Goal: Task Accomplishment & Management: Manage account settings

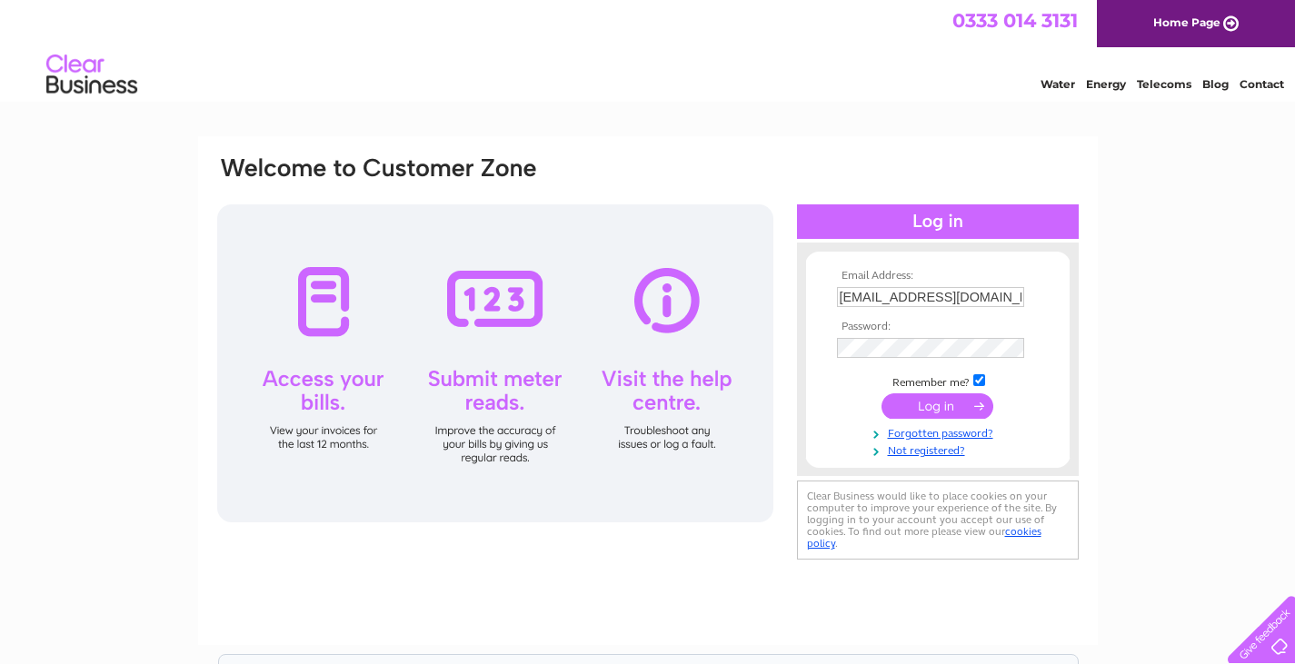
click at [979, 299] on input "brodiezara@gmail.com" at bounding box center [930, 297] width 187 height 20
type input "naomiwallace84@hotmail.co.uk"
click at [928, 399] on input "submit" at bounding box center [938, 406] width 112 height 25
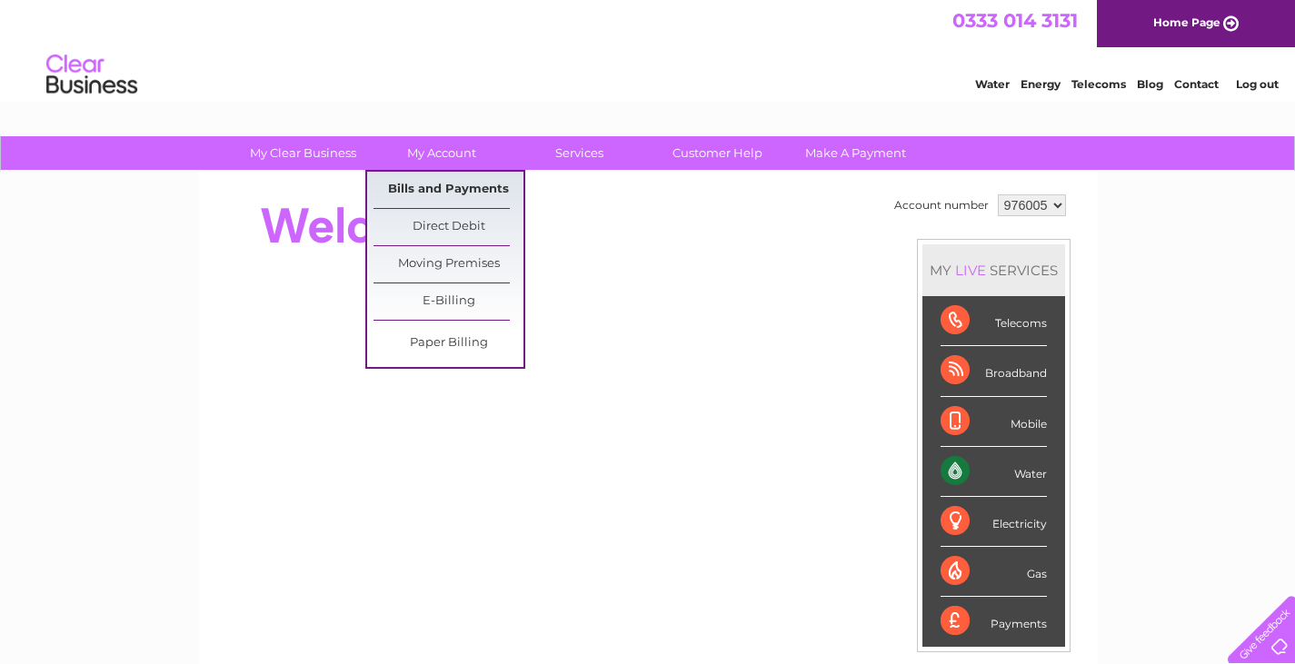
click at [477, 184] on link "Bills and Payments" at bounding box center [449, 190] width 150 height 36
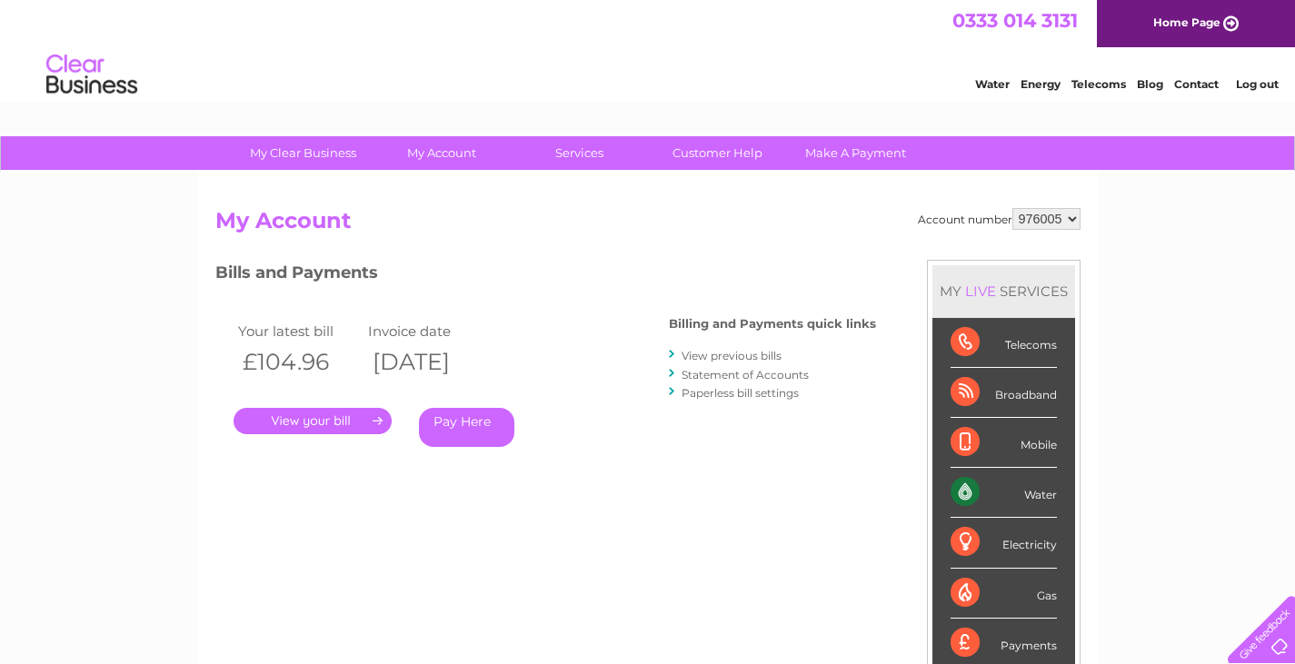
click at [368, 429] on link "." at bounding box center [313, 421] width 158 height 26
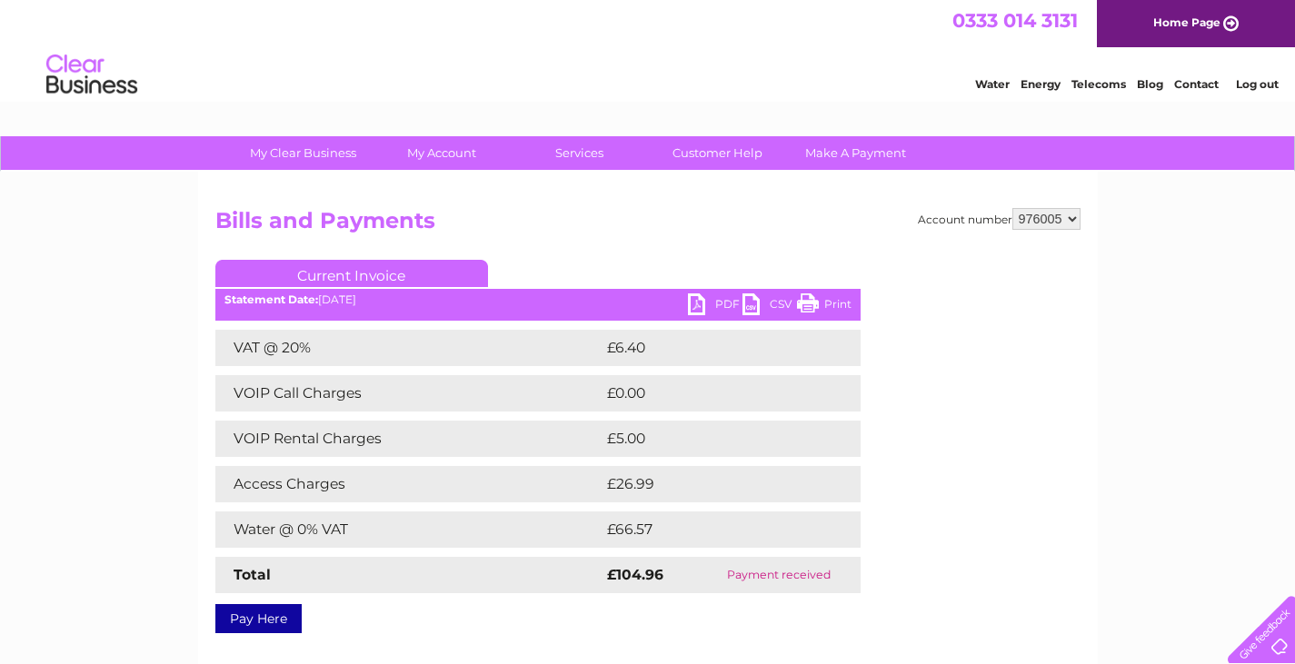
click at [703, 304] on link "PDF" at bounding box center [715, 307] width 55 height 26
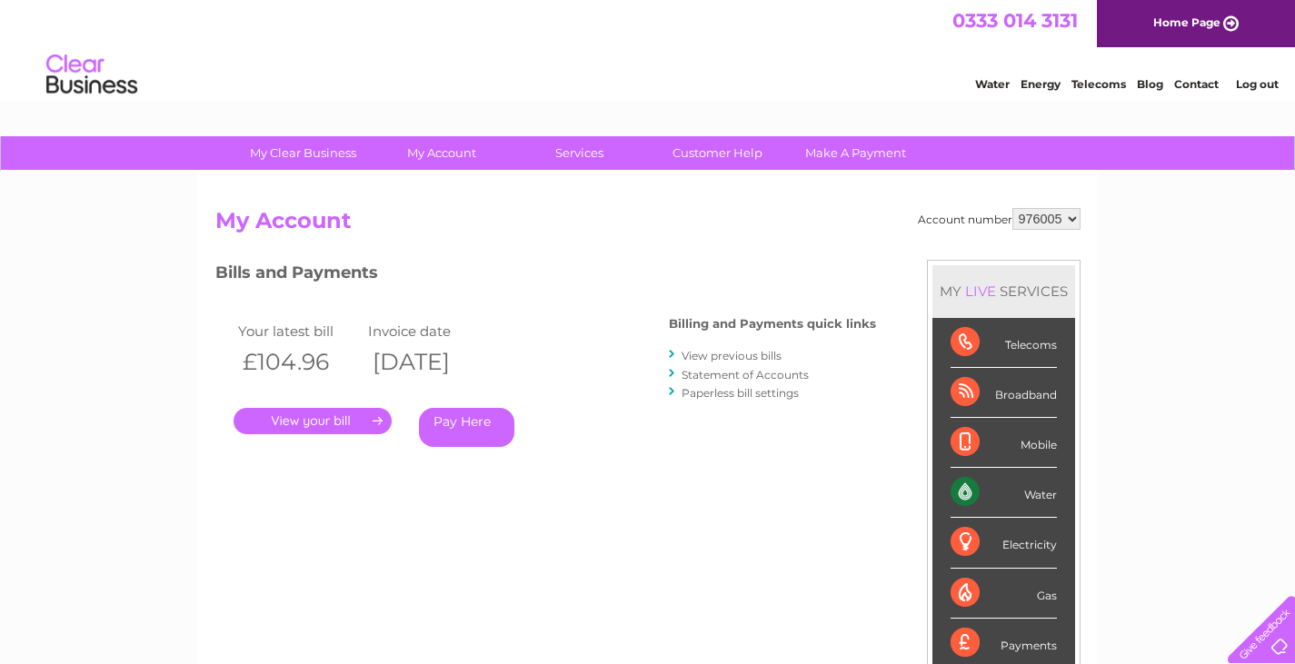
click at [1253, 84] on link "Log out" at bounding box center [1257, 84] width 43 height 14
